Goal: Task Accomplishment & Management: Manage account settings

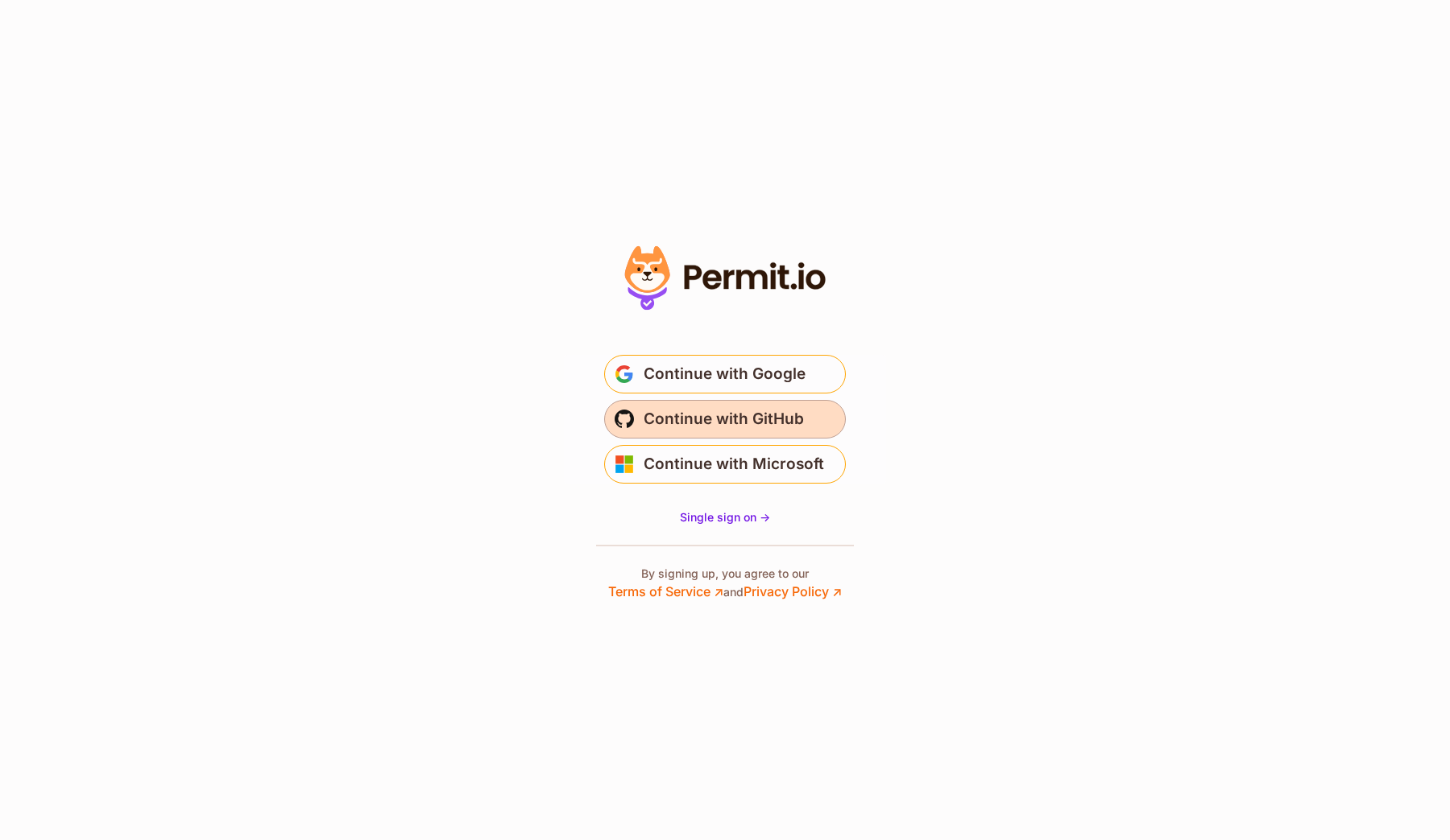
click at [789, 420] on span "Continue with GitHub" at bounding box center [723, 419] width 160 height 26
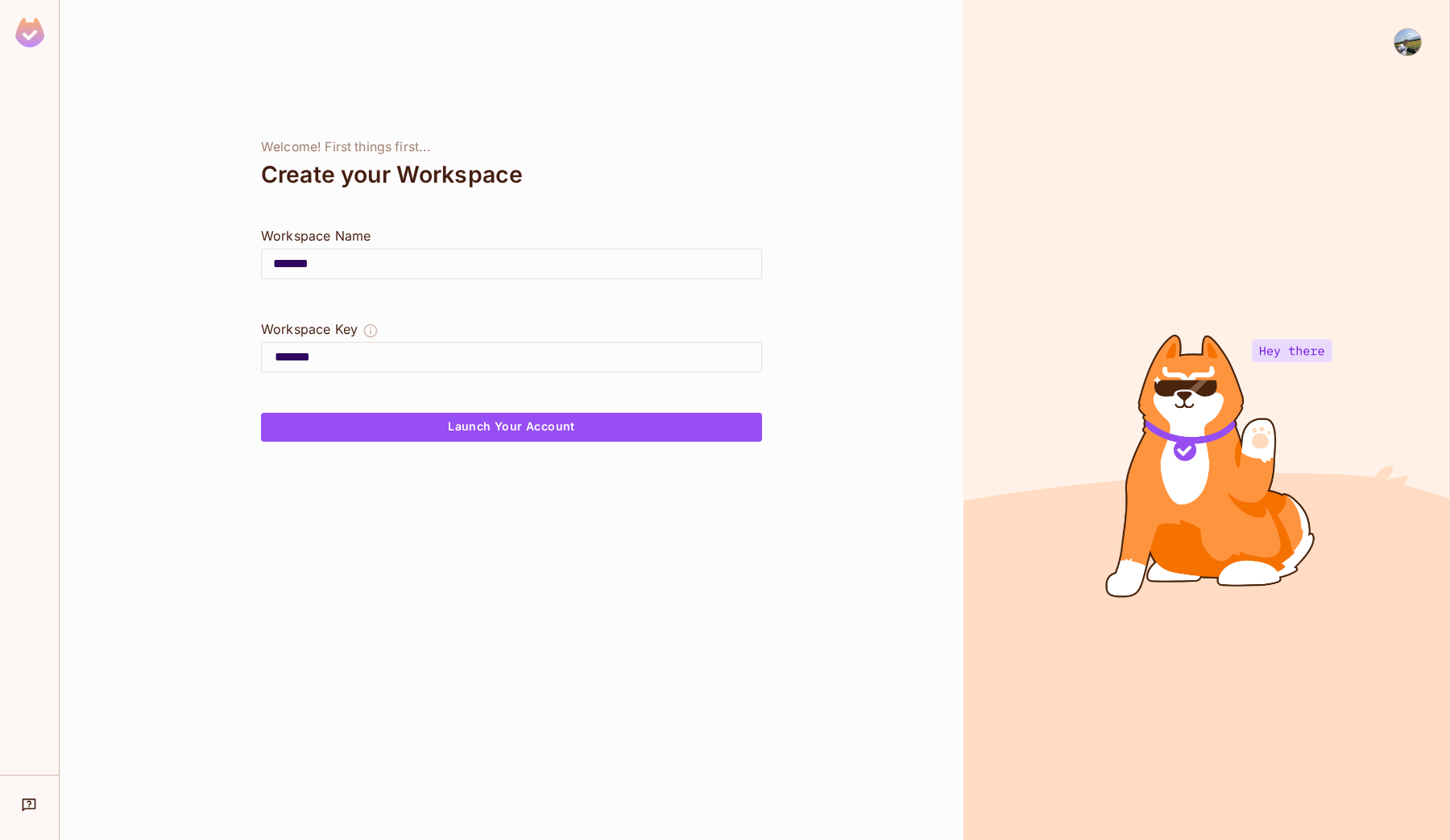
click at [1402, 51] on img at bounding box center [1408, 42] width 27 height 27
click at [1383, 131] on li "Log out" at bounding box center [1394, 128] width 218 height 26
